Goal: Transaction & Acquisition: Purchase product/service

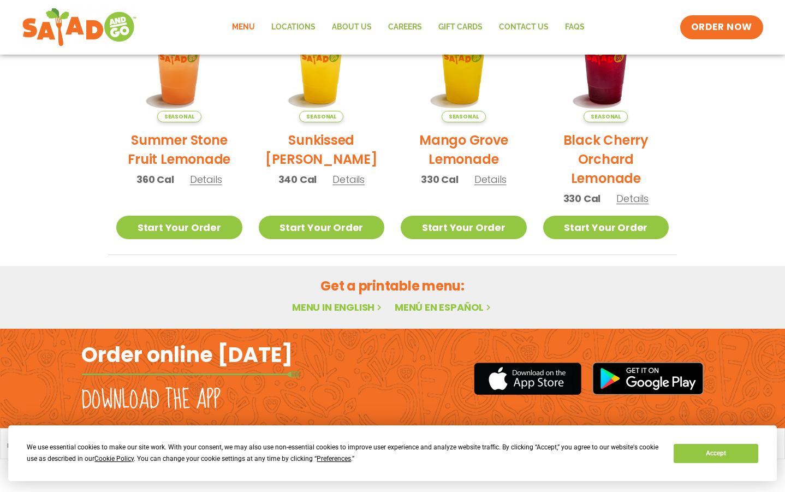
scroll to position [590, 0]
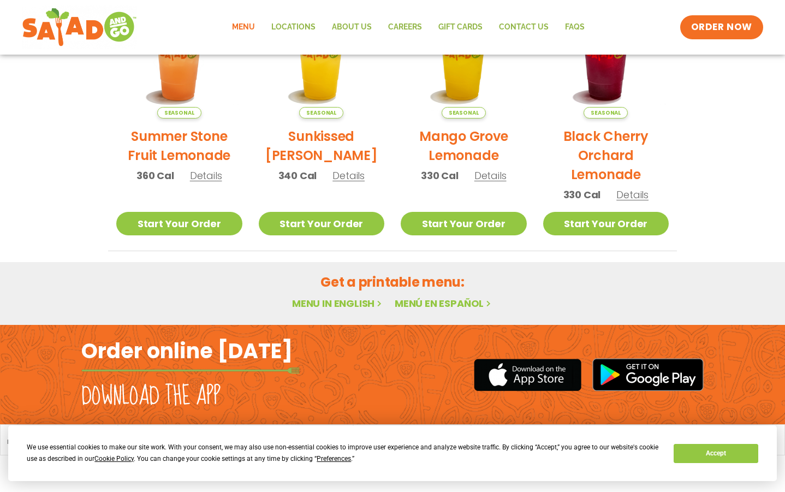
click at [356, 302] on link "Menu in English" at bounding box center [338, 303] width 92 height 14
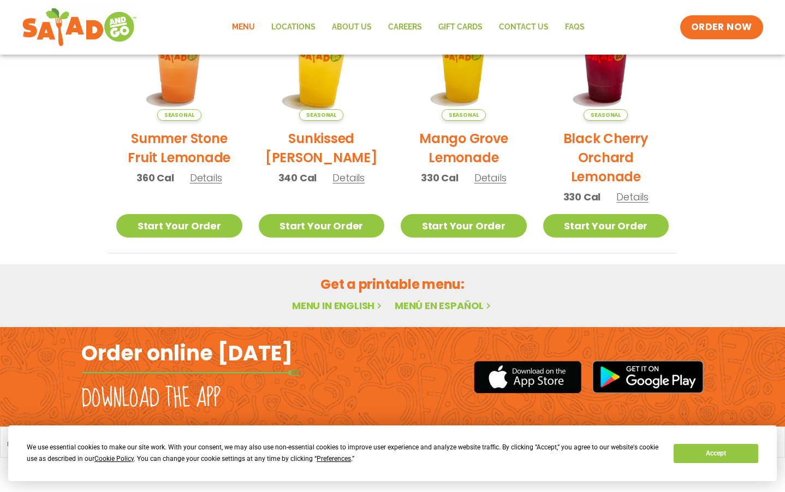
scroll to position [590, 0]
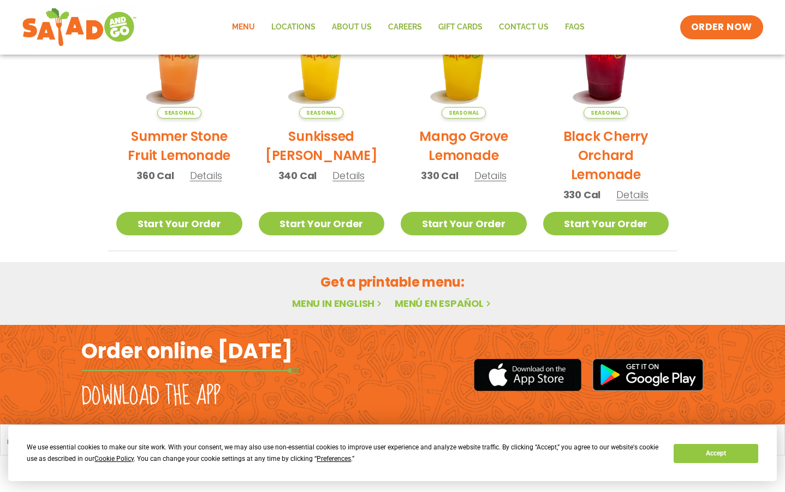
click at [248, 26] on link "Menu" at bounding box center [243, 27] width 39 height 25
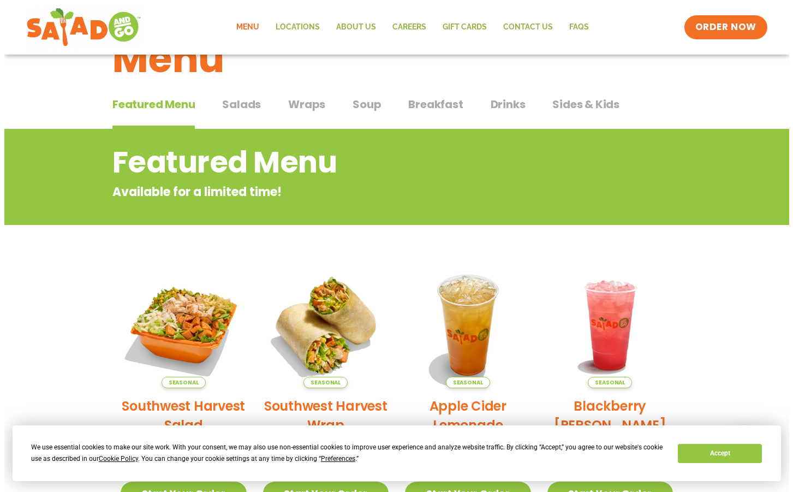
scroll to position [164, 0]
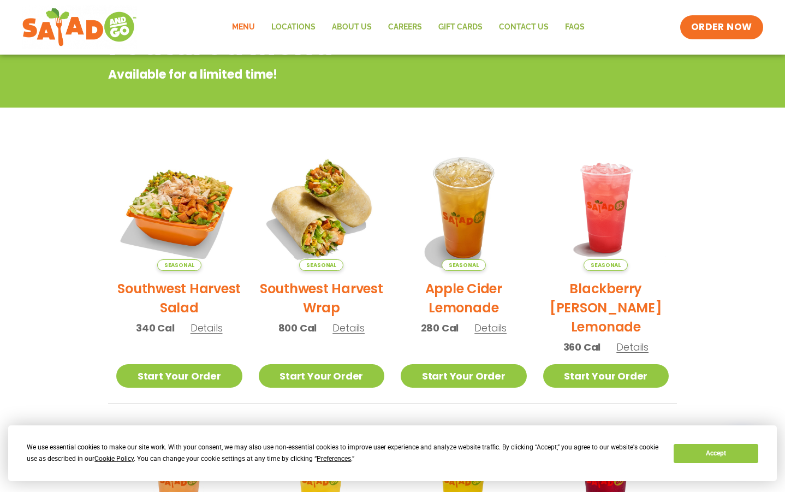
click at [181, 283] on h2 "Southwest Harvest Salad" at bounding box center [179, 298] width 126 height 38
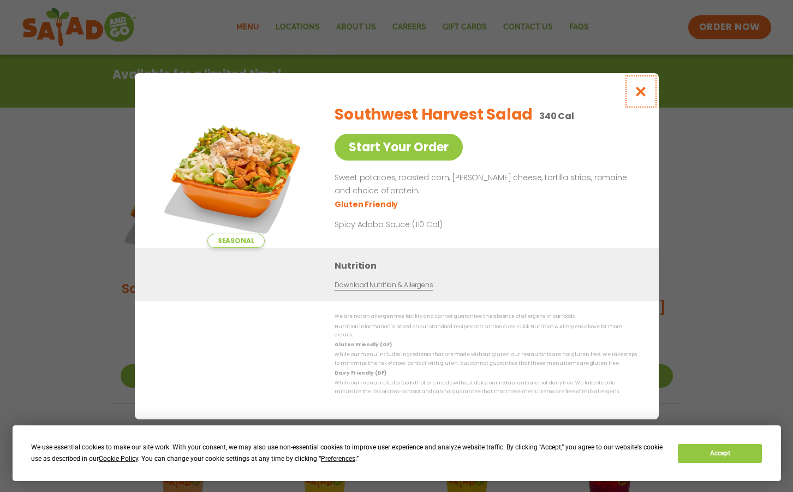
click at [635, 93] on icon "Close modal" at bounding box center [640, 91] width 14 height 11
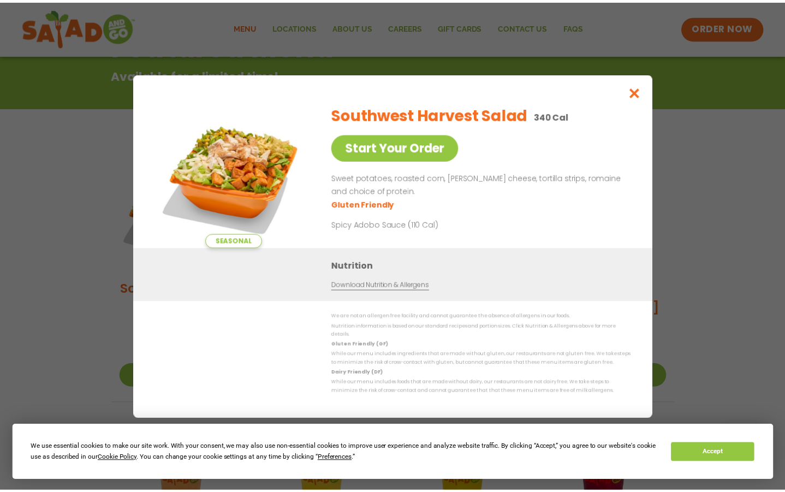
scroll to position [175, 0]
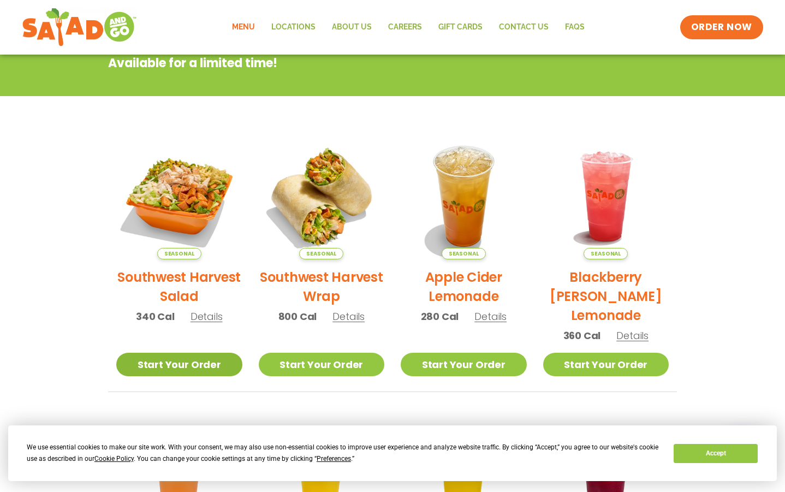
click at [194, 367] on link "Start Your Order" at bounding box center [179, 363] width 126 height 23
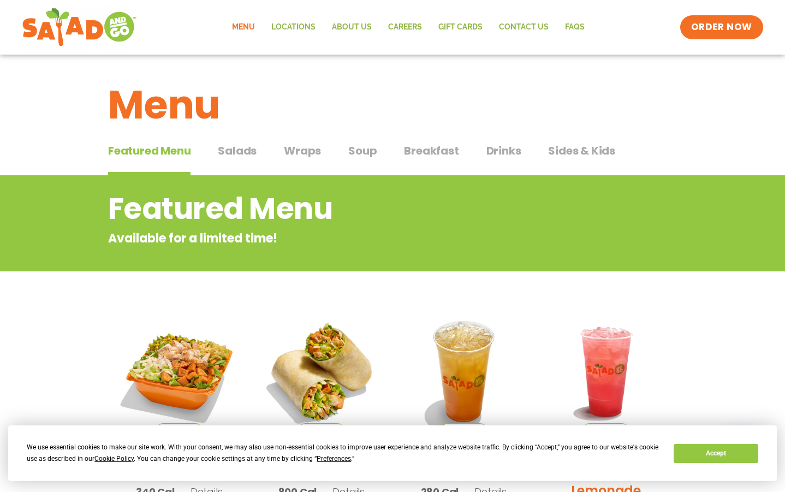
click at [246, 147] on span "Salads" at bounding box center [237, 150] width 39 height 16
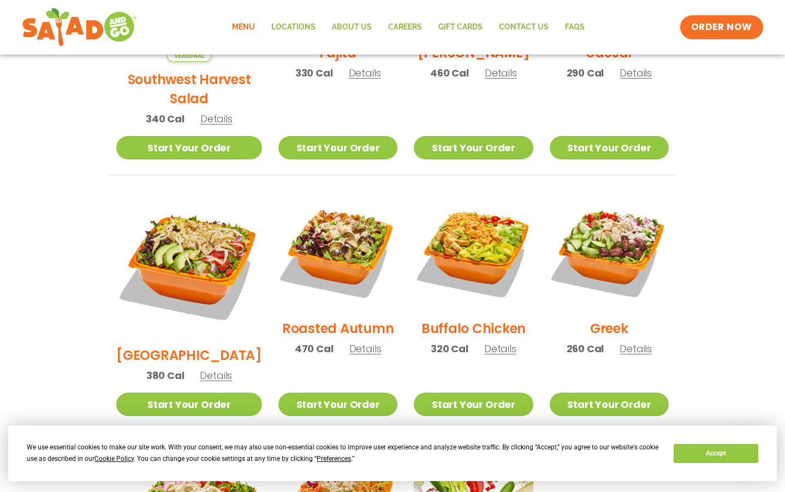
scroll to position [436, 0]
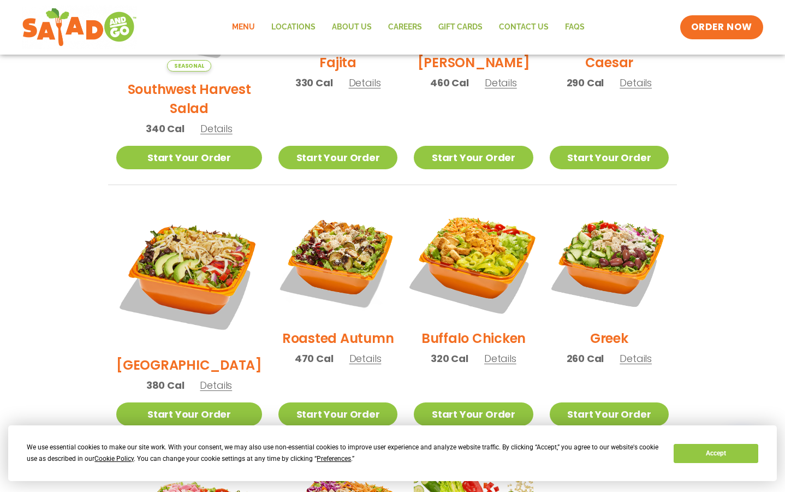
click at [460, 253] on img at bounding box center [473, 261] width 140 height 140
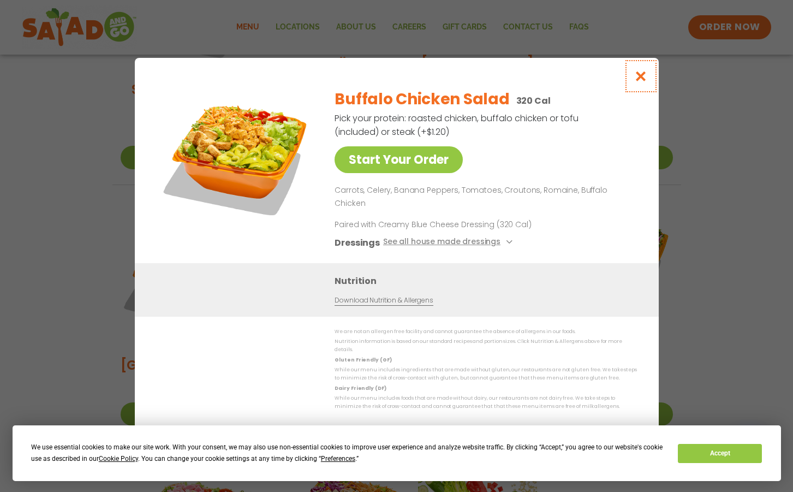
click at [645, 82] on icon "Close modal" at bounding box center [640, 75] width 14 height 11
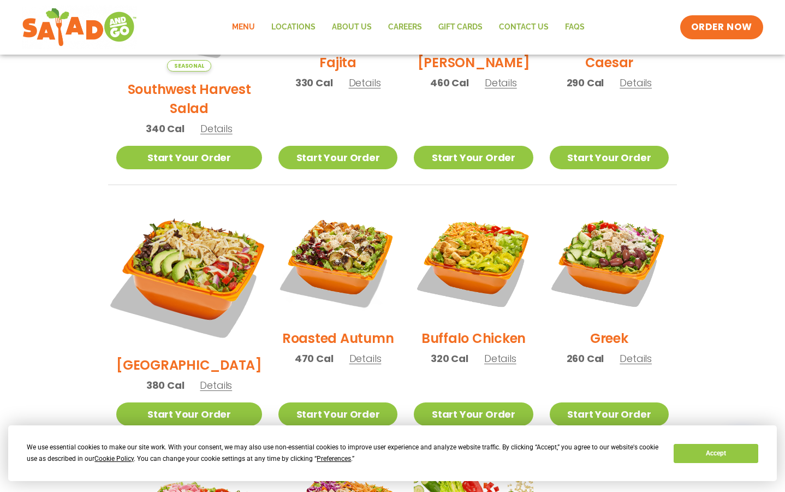
click at [178, 249] on img at bounding box center [189, 274] width 171 height 171
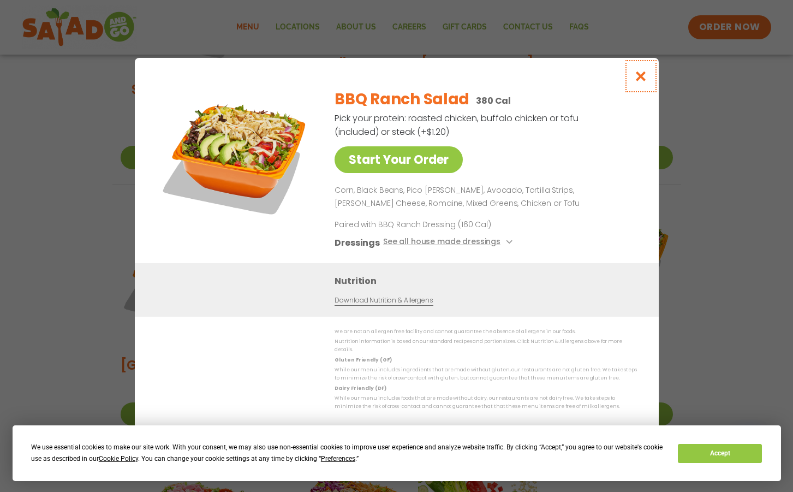
click at [642, 75] on icon "Close modal" at bounding box center [640, 75] width 14 height 11
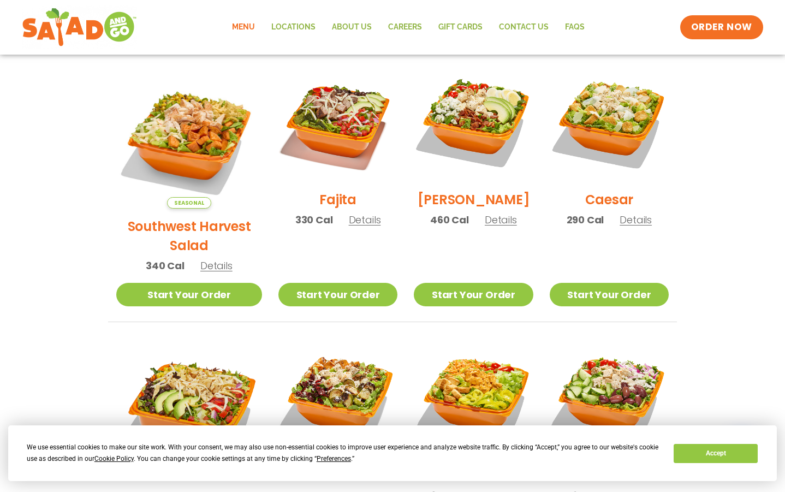
scroll to position [273, 0]
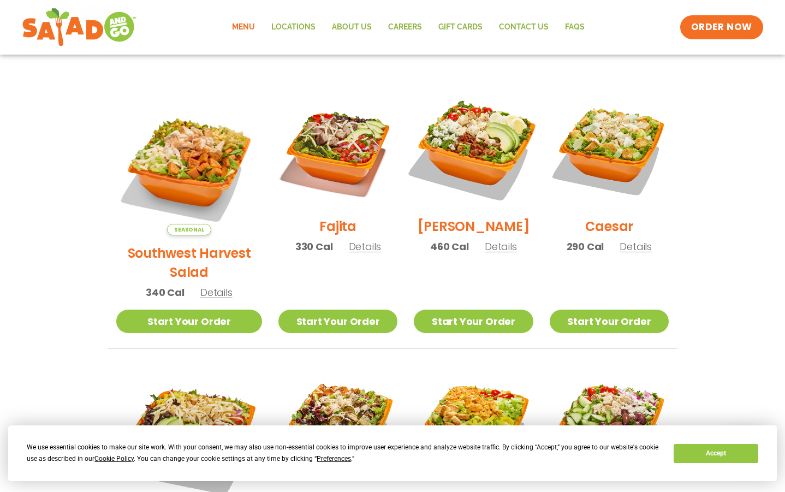
click at [474, 152] on img at bounding box center [473, 149] width 140 height 140
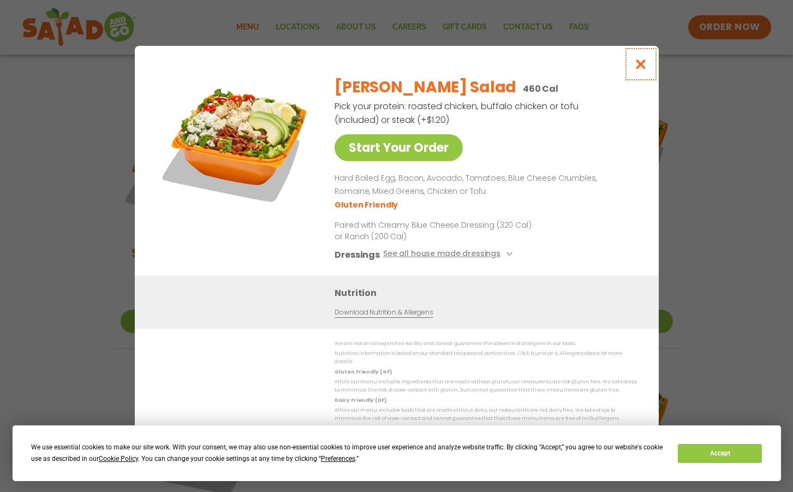
click at [642, 68] on icon "Close modal" at bounding box center [640, 63] width 14 height 11
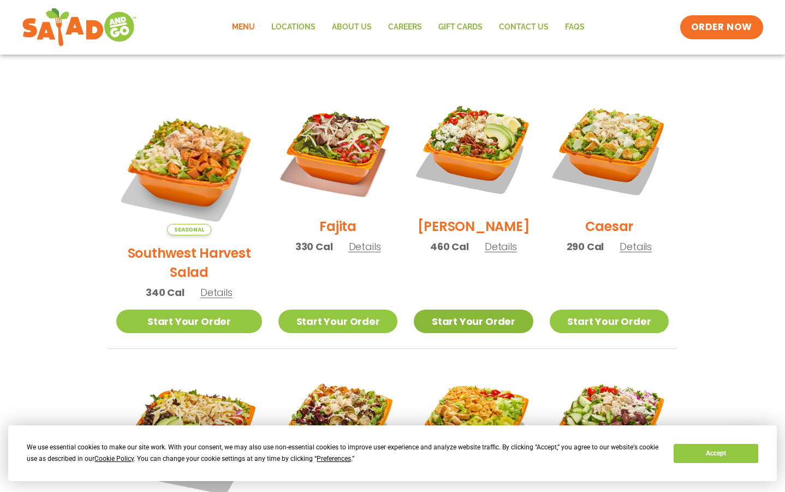
click at [436, 309] on link "Start Your Order" at bounding box center [473, 320] width 119 height 23
